Goal: Task Accomplishment & Management: Manage account settings

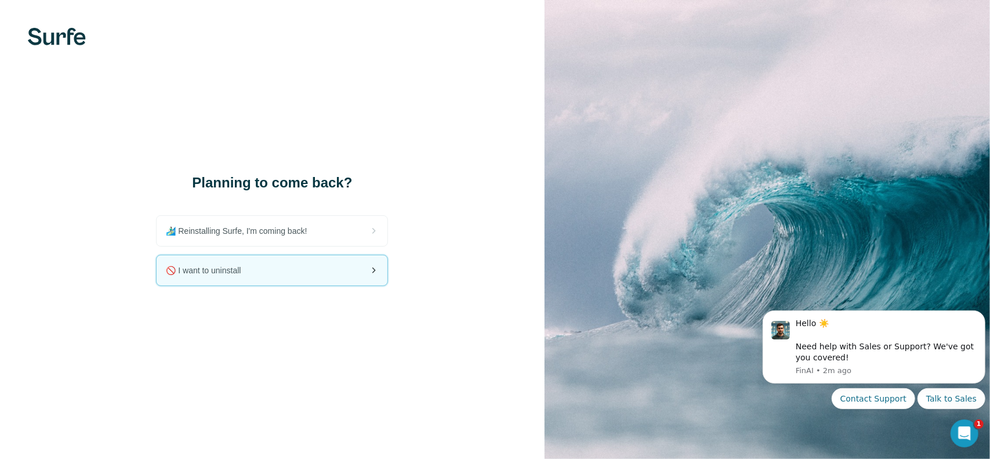
click at [225, 269] on span "🚫 I want to uninstall" at bounding box center [208, 271] width 84 height 12
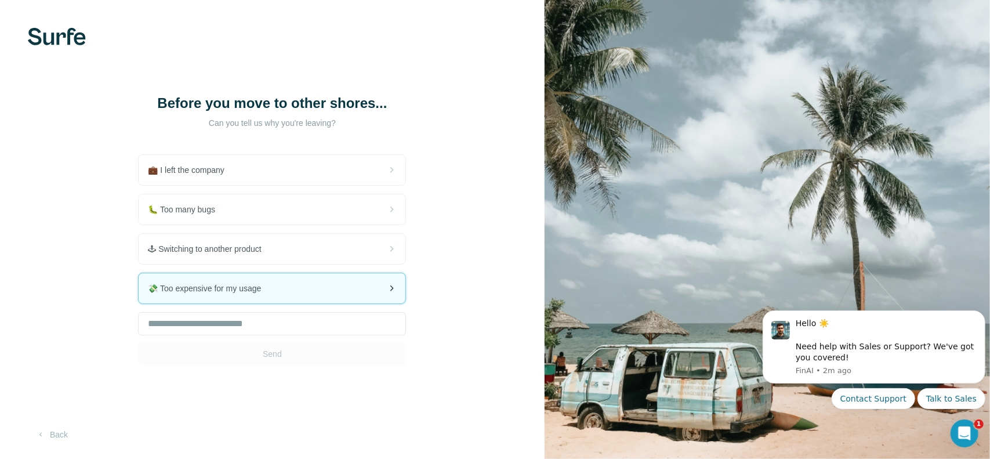
click at [345, 292] on div "💸 Too expensive for my usage" at bounding box center [272, 288] width 267 height 30
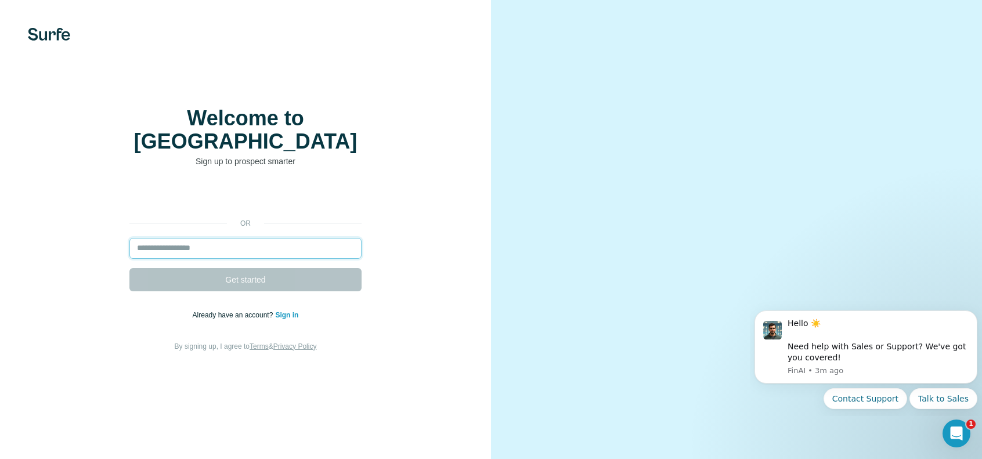
click at [230, 259] on input "email" at bounding box center [245, 248] width 232 height 21
click at [223, 259] on input "email" at bounding box center [245, 248] width 232 height 21
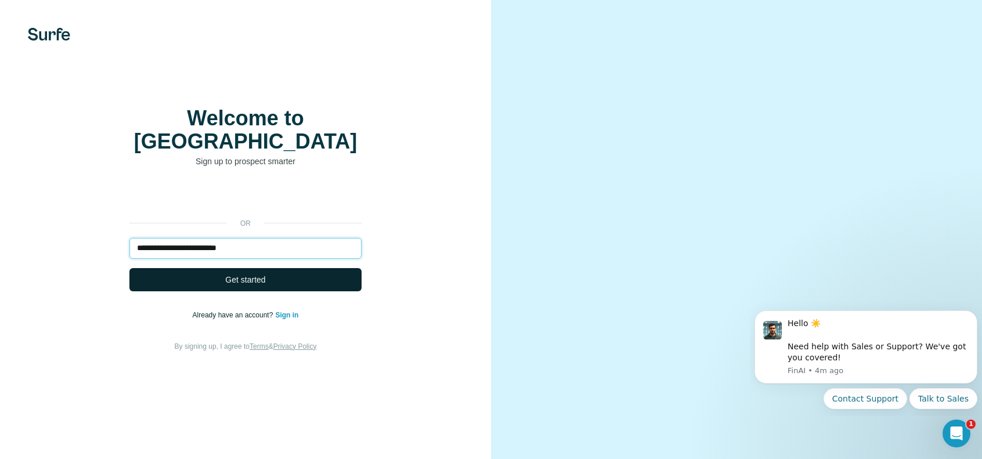
type input "**********"
click at [234, 285] on span "Get started" at bounding box center [245, 280] width 40 height 12
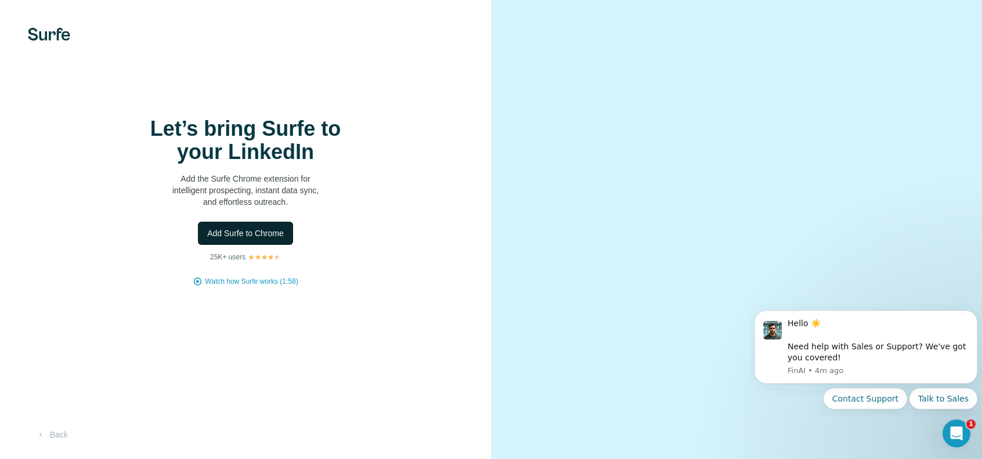
click at [240, 239] on span "Add Surfe to Chrome" at bounding box center [245, 233] width 77 height 12
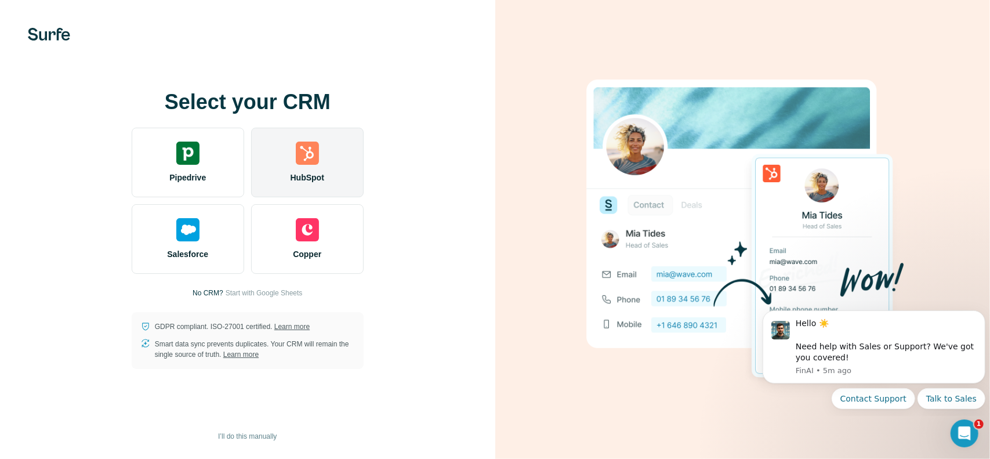
click at [302, 161] on img at bounding box center [307, 153] width 23 height 23
